Goal: Transaction & Acquisition: Purchase product/service

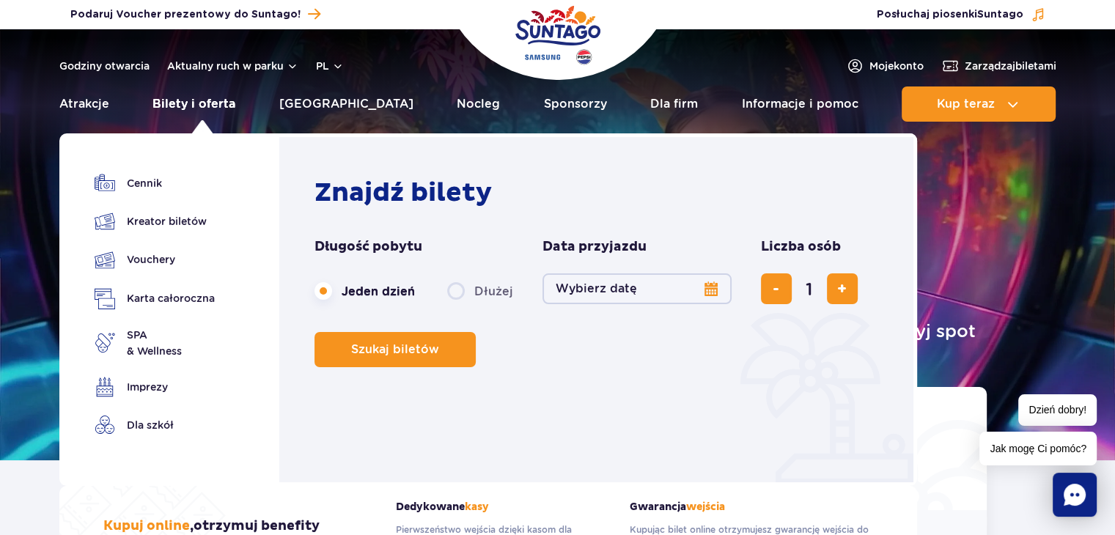
click at [179, 97] on link "Bilety i oferta" at bounding box center [193, 103] width 83 height 35
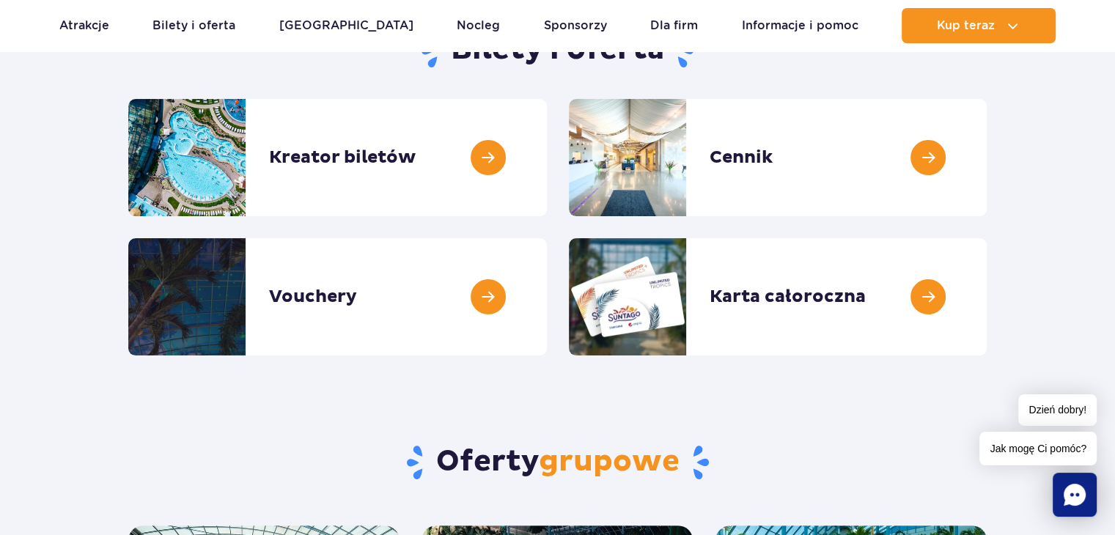
scroll to position [189, 0]
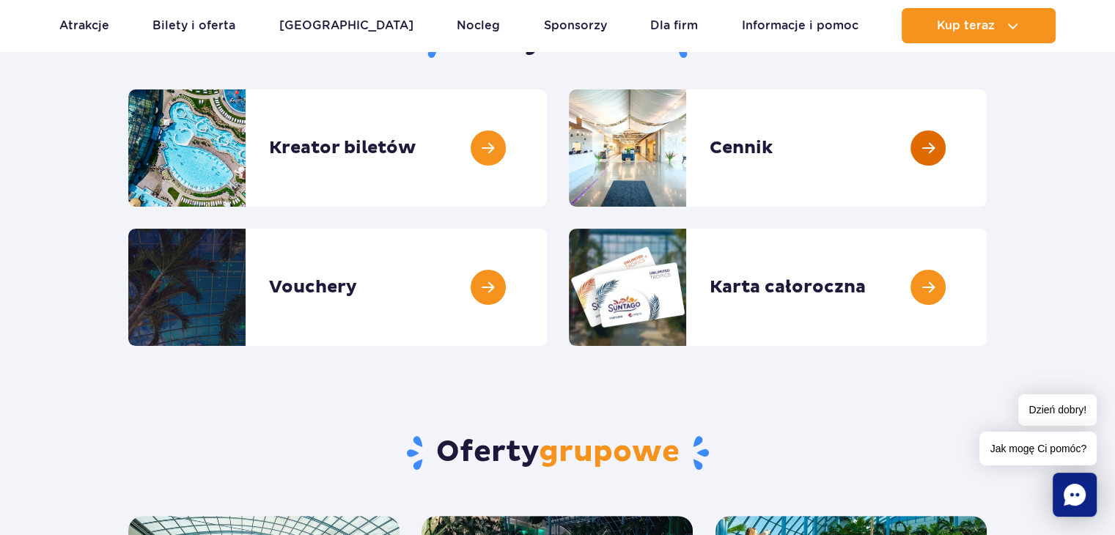
click at [986, 143] on link at bounding box center [986, 147] width 0 height 117
click at [547, 145] on link at bounding box center [547, 147] width 0 height 117
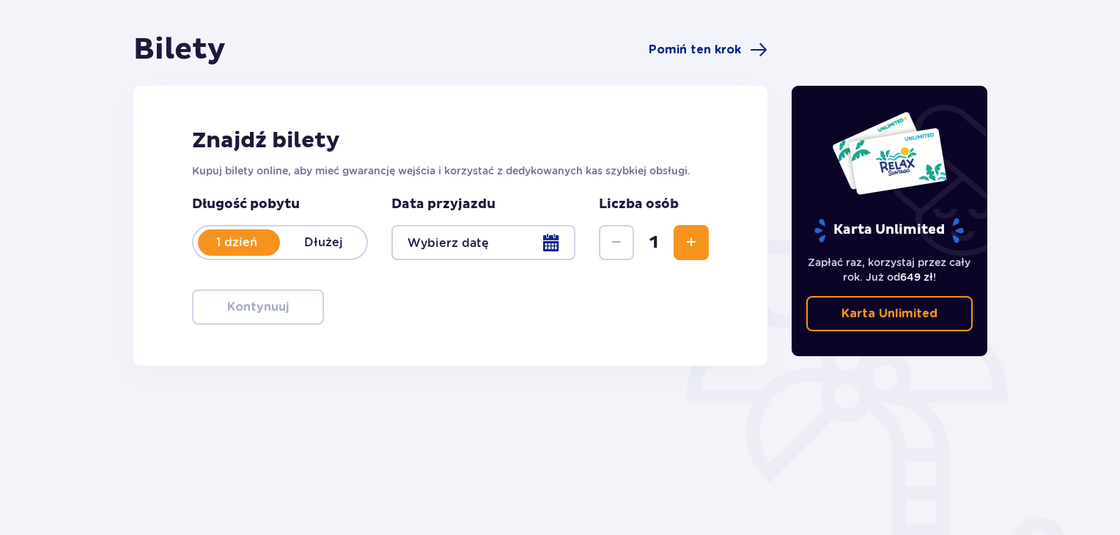
scroll to position [131, 0]
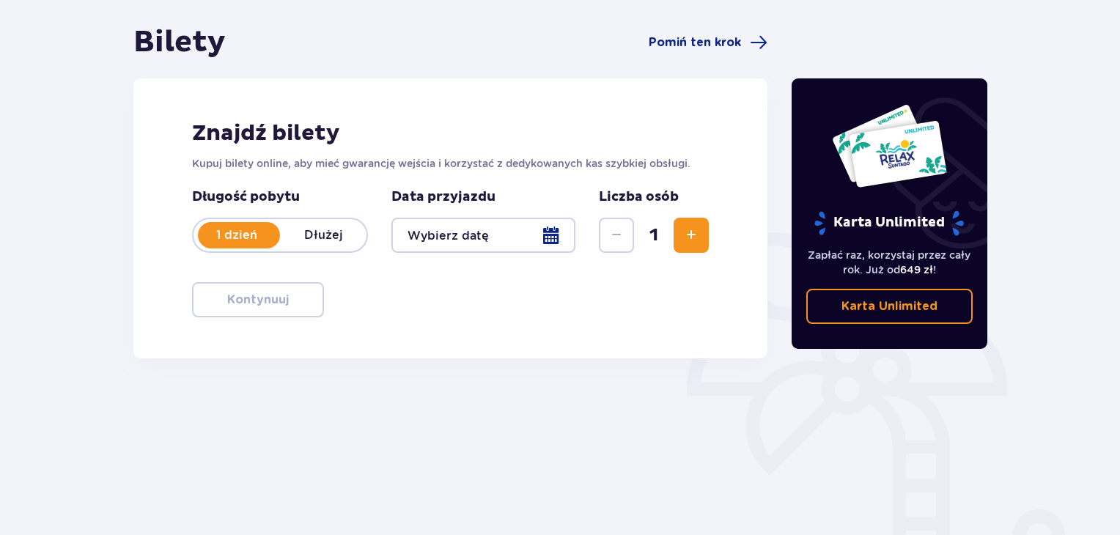
click at [308, 229] on p "Dłużej" at bounding box center [323, 235] width 86 height 16
click at [244, 229] on p "1 dzień" at bounding box center [236, 235] width 86 height 16
click at [547, 236] on div at bounding box center [483, 235] width 184 height 35
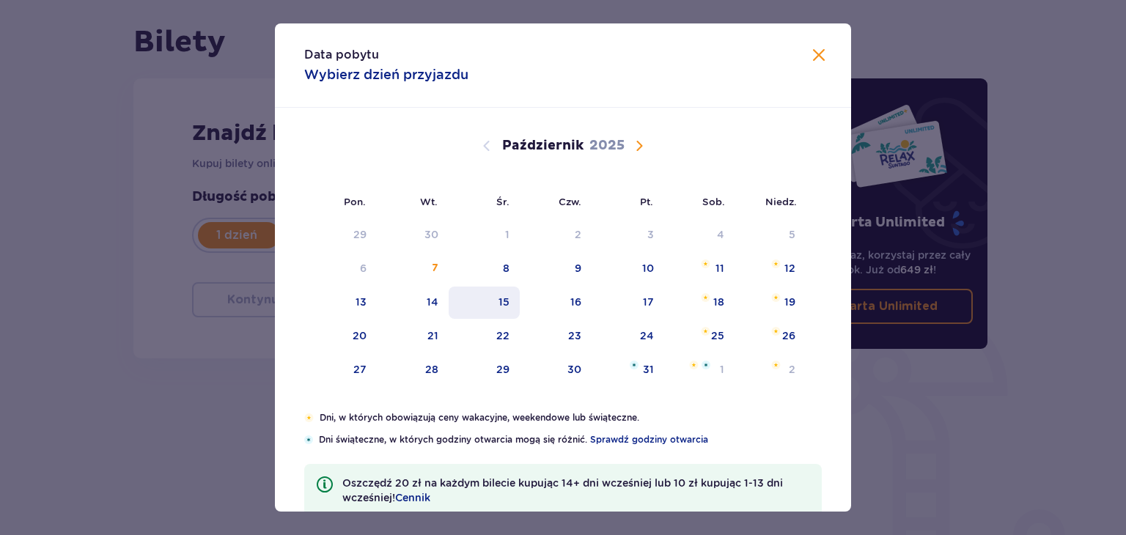
click at [509, 303] on div "15" at bounding box center [484, 303] width 71 height 32
type input "15.10.25"
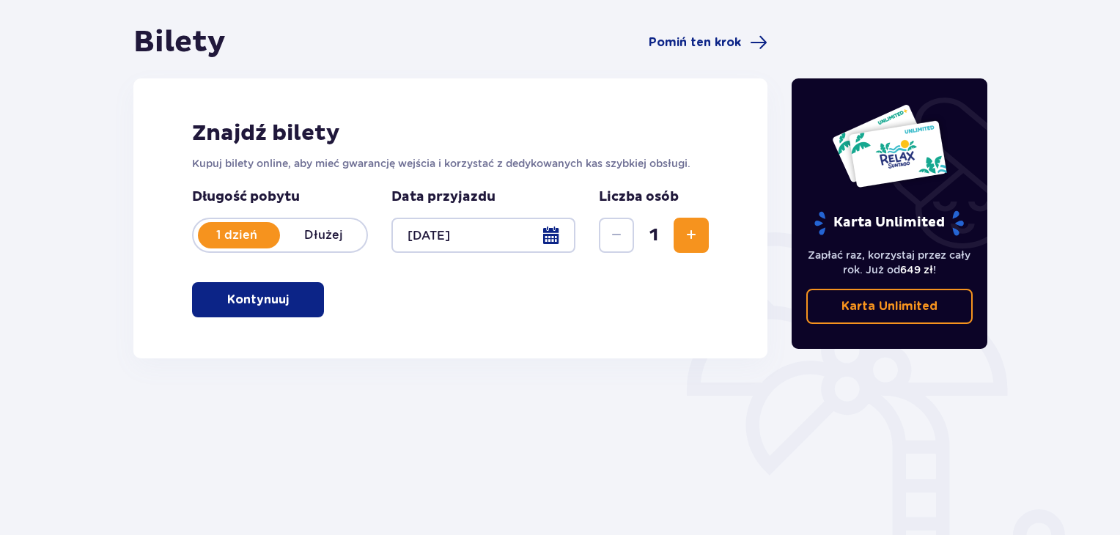
click at [690, 235] on span "Zwiększ" at bounding box center [691, 235] width 18 height 18
click at [273, 300] on p "Kontynuuj" at bounding box center [258, 300] width 62 height 16
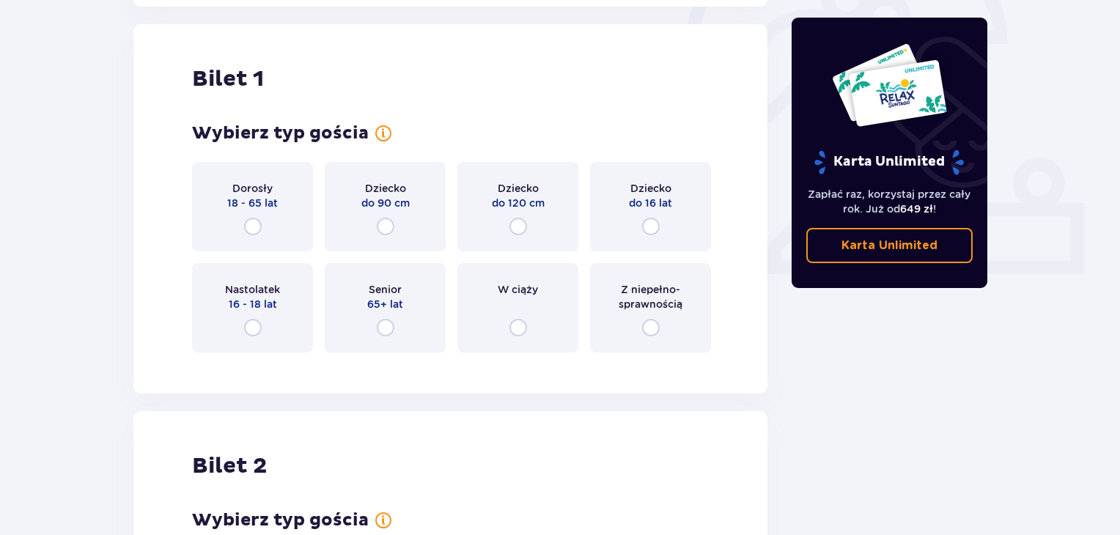
scroll to position [490, 0]
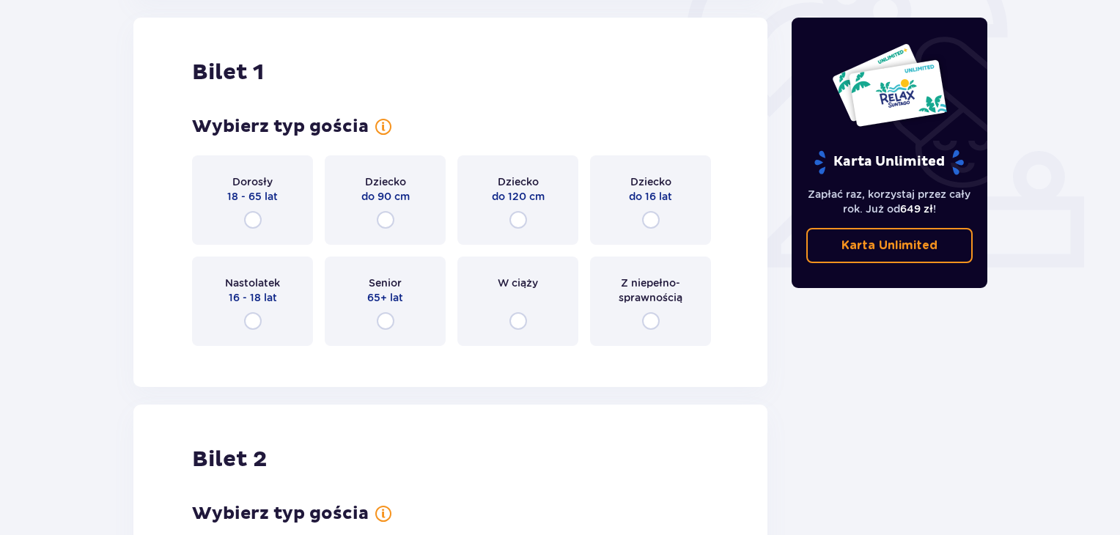
click at [645, 215] on input "radio" at bounding box center [651, 220] width 18 height 18
radio input "true"
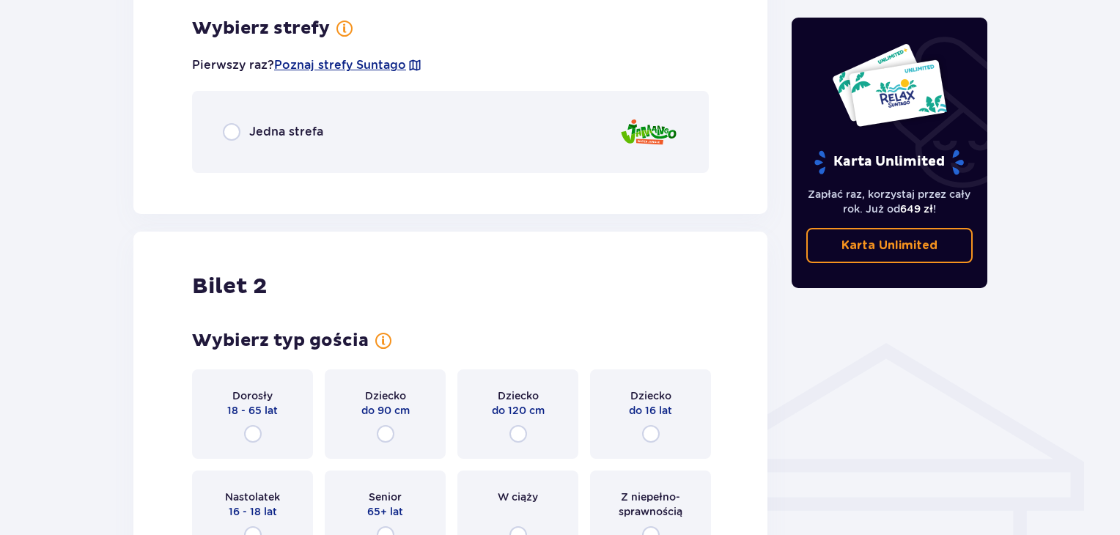
scroll to position [1071, 0]
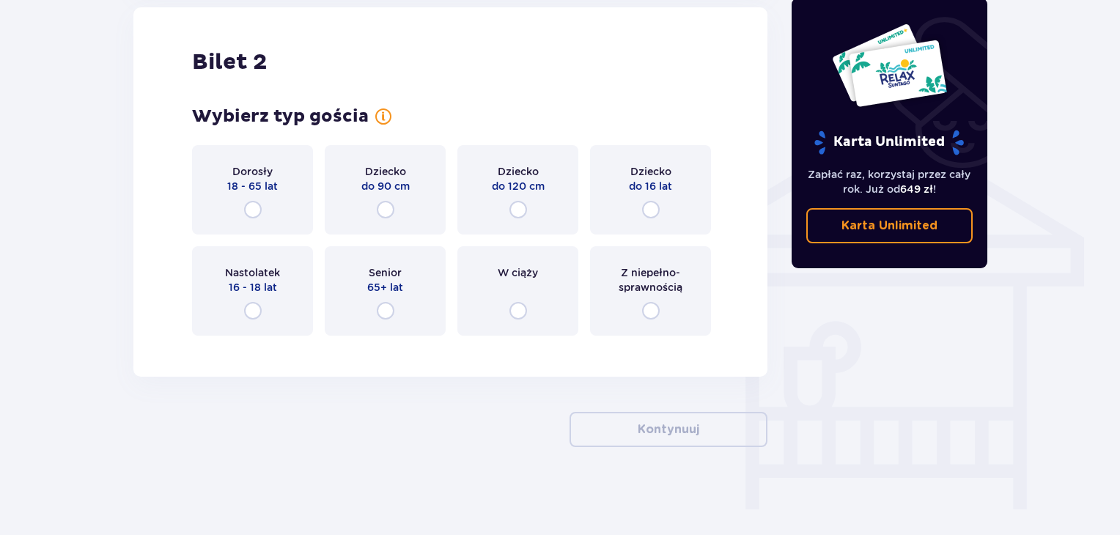
click at [257, 202] on input "radio" at bounding box center [253, 210] width 18 height 18
radio input "true"
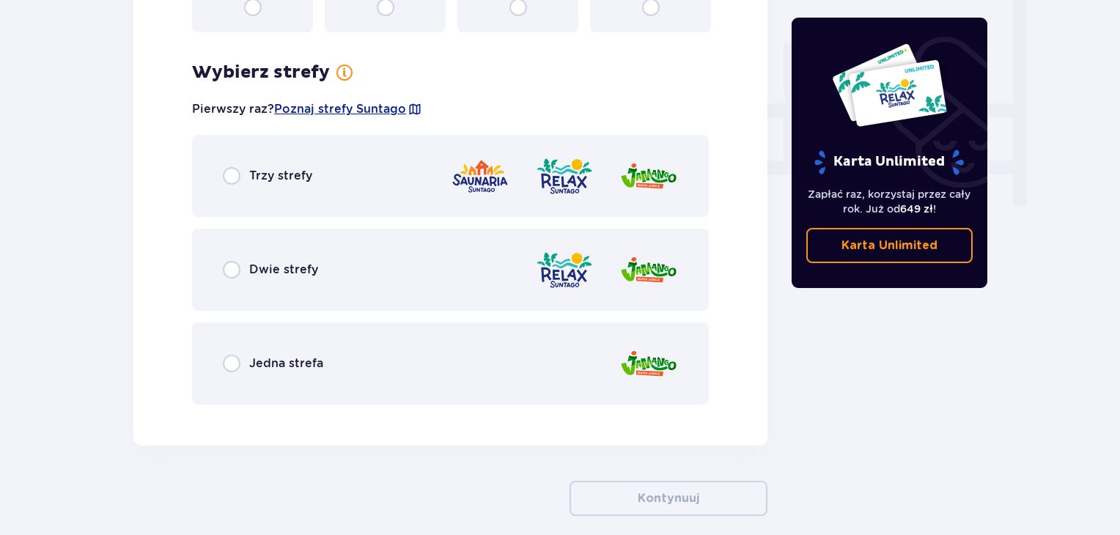
scroll to position [1419, 0]
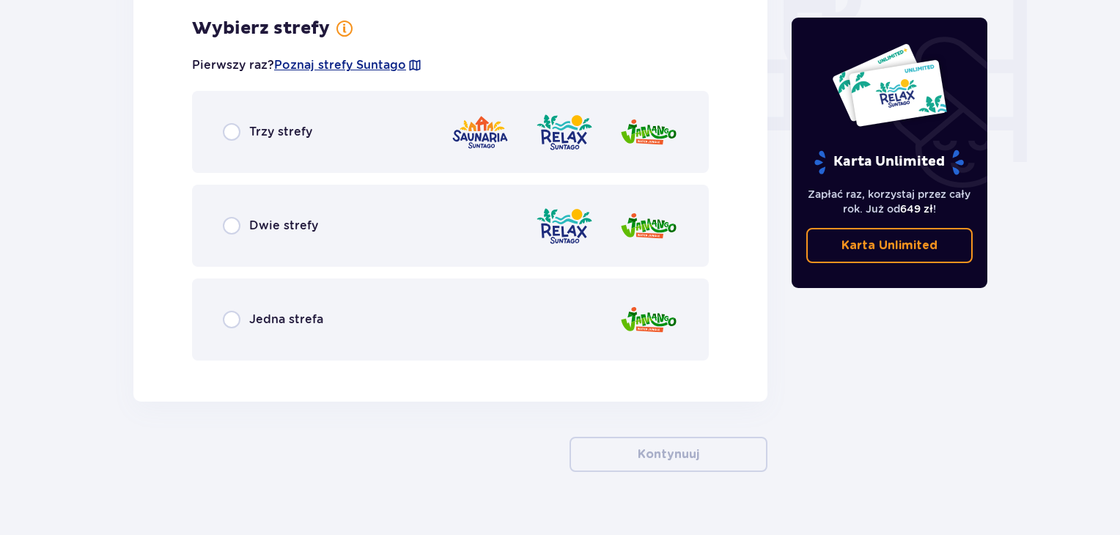
click at [230, 320] on input "radio" at bounding box center [232, 320] width 18 height 18
radio input "true"
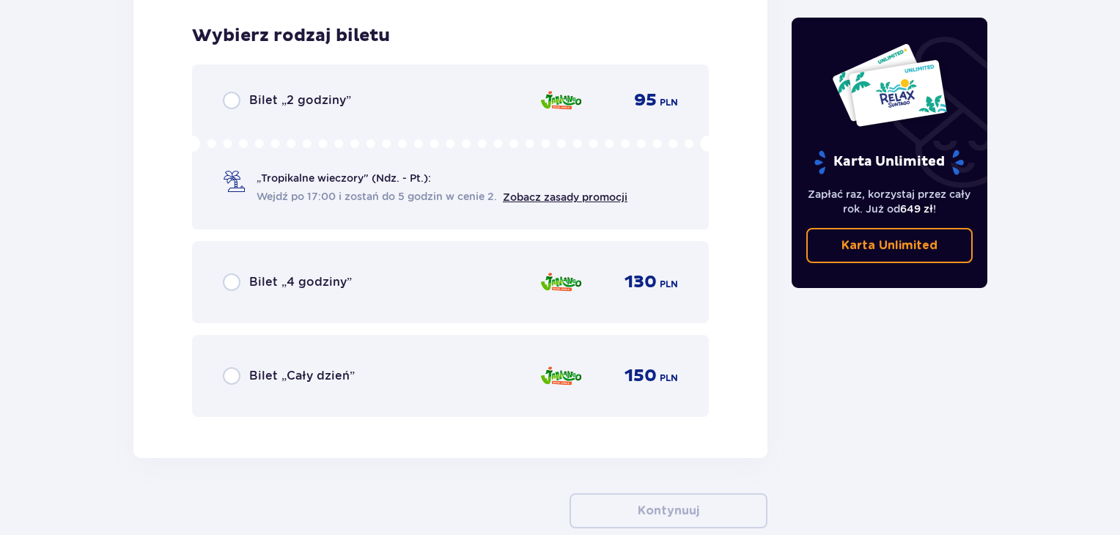
scroll to position [1791, 0]
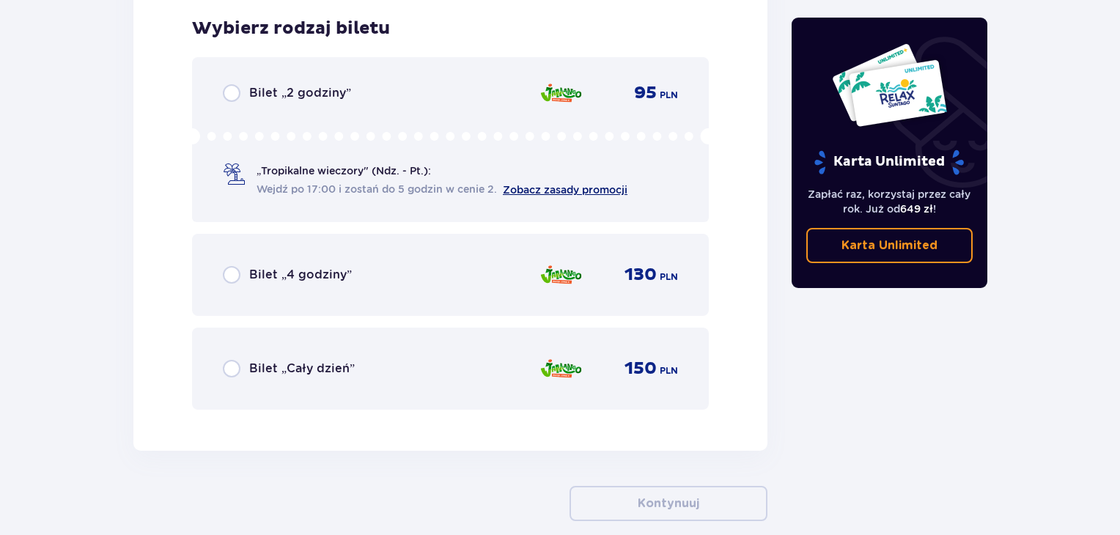
click at [563, 188] on link "Zobacz zasady promocji" at bounding box center [565, 190] width 125 height 12
click at [236, 269] on input "radio" at bounding box center [232, 275] width 18 height 18
radio input "true"
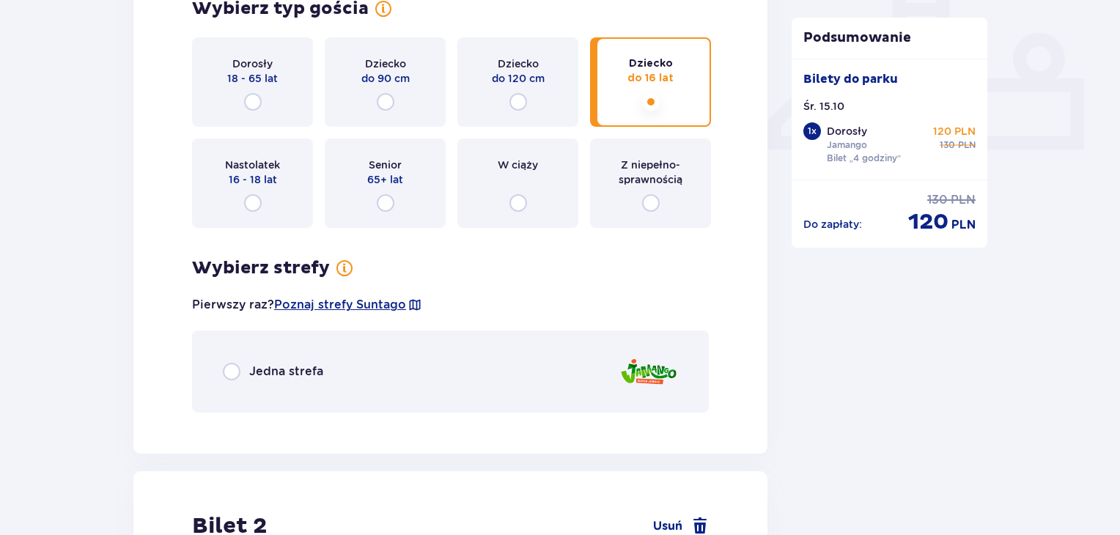
scroll to position [554, 0]
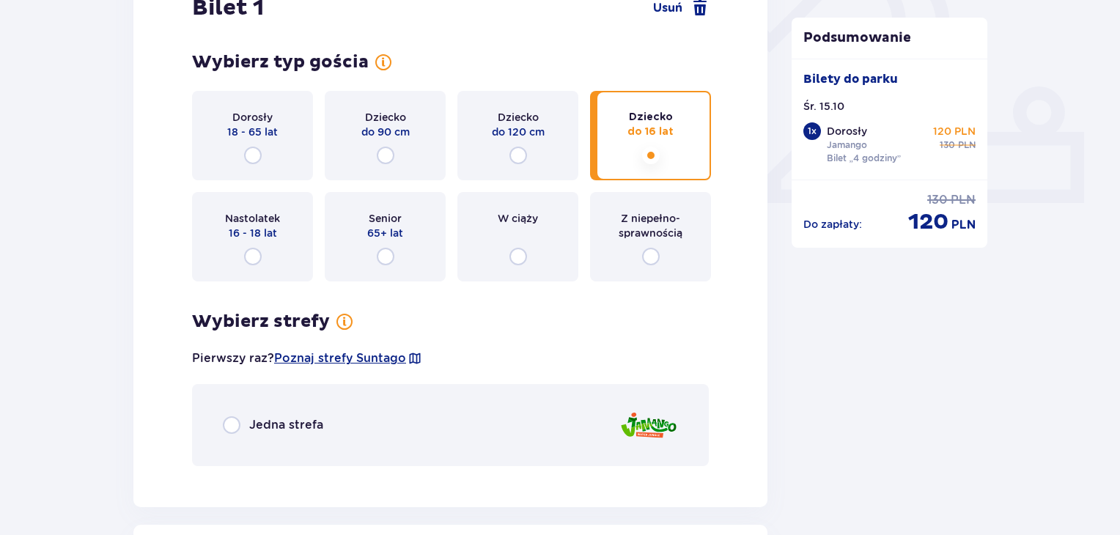
click at [232, 421] on input "radio" at bounding box center [232, 425] width 18 height 18
radio input "true"
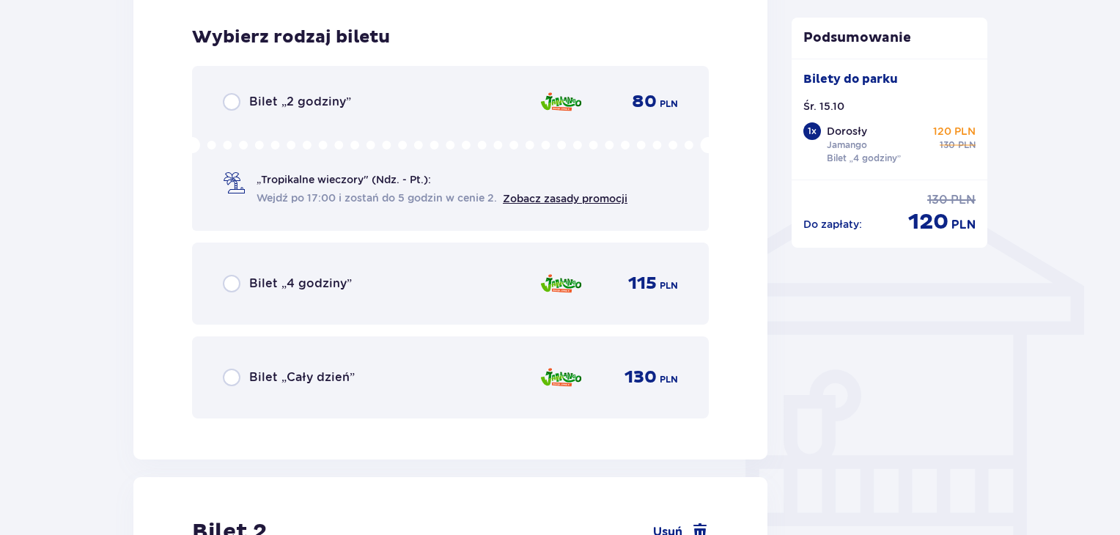
scroll to position [1032, 0]
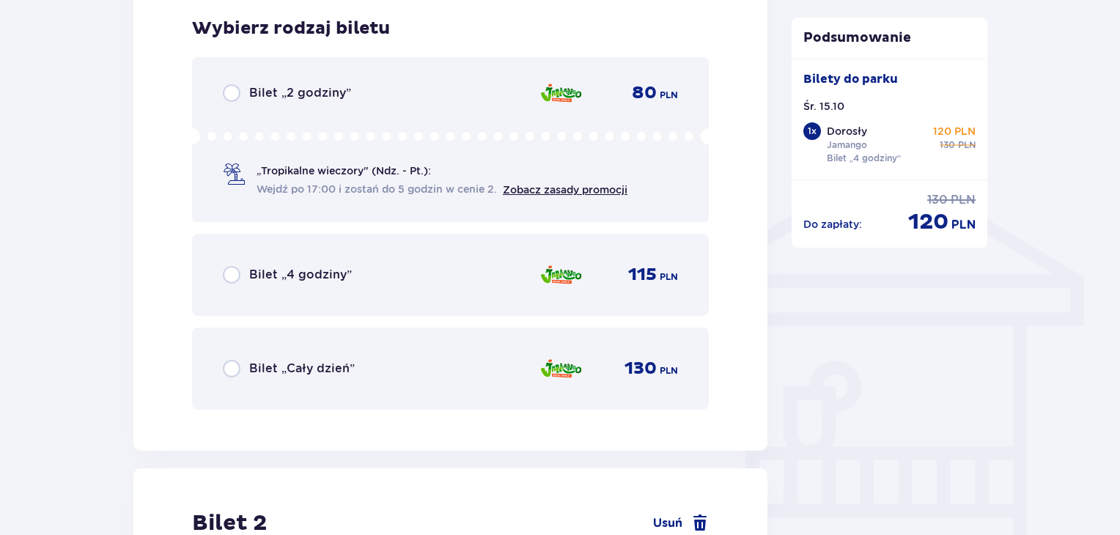
click at [232, 275] on input "radio" at bounding box center [232, 275] width 18 height 18
radio input "true"
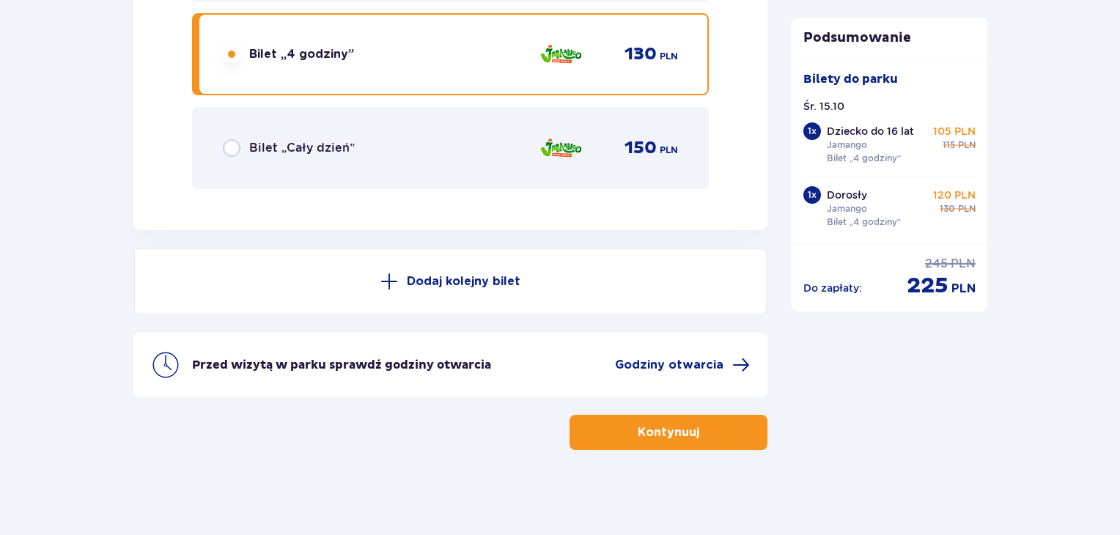
scroll to position [2435, 0]
